Goal: Information Seeking & Learning: Learn about a topic

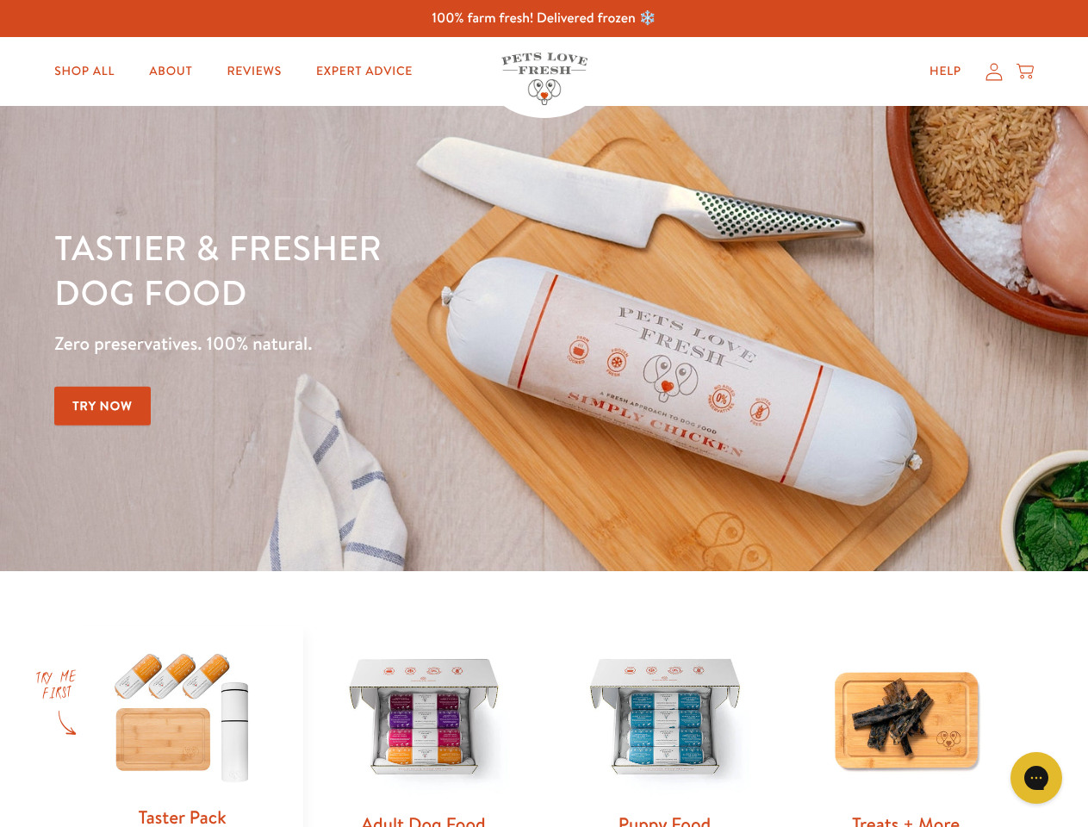
click at [543, 413] on div "Tastier & fresher dog food Zero preservatives. 100% natural. Try Now" at bounding box center [380, 338] width 653 height 227
click at [1036, 778] on icon "Gorgias live chat" at bounding box center [1036, 777] width 16 height 16
